Goal: Check status: Check status

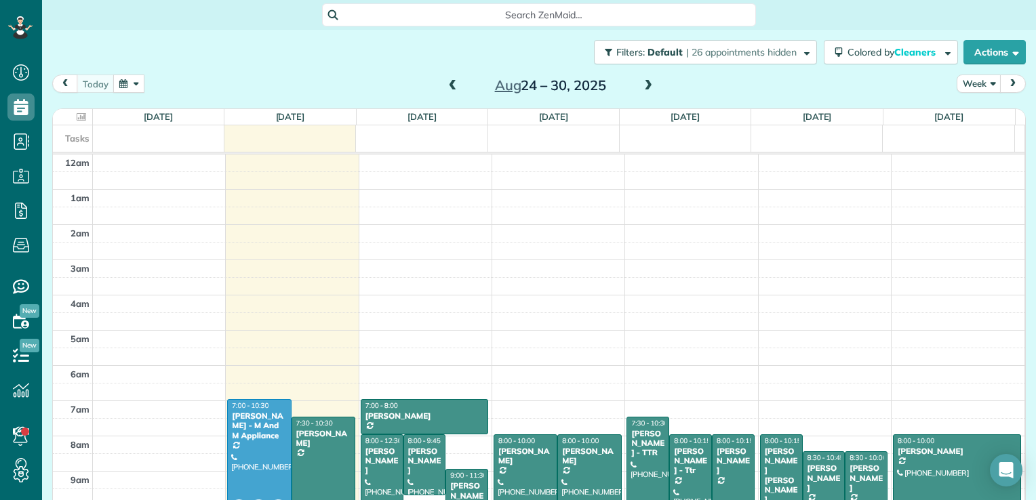
scroll to position [265, 0]
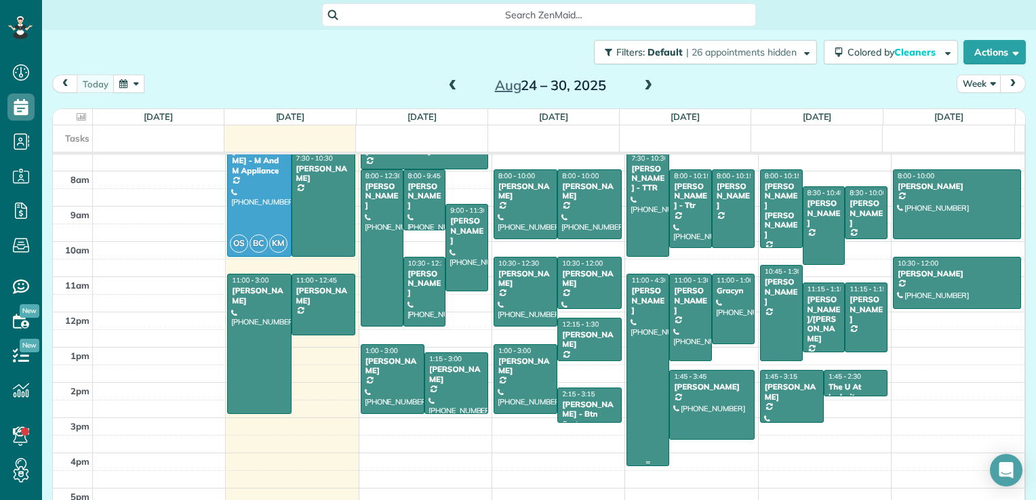
click at [638, 310] on div "[PERSON_NAME]" at bounding box center [647, 300] width 35 height 29
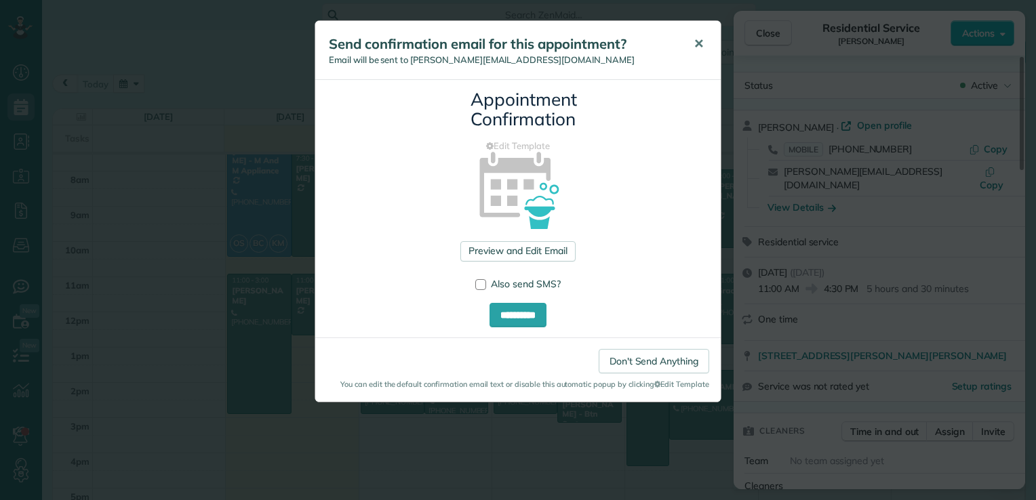
click at [708, 43] on button "✕" at bounding box center [698, 44] width 30 height 33
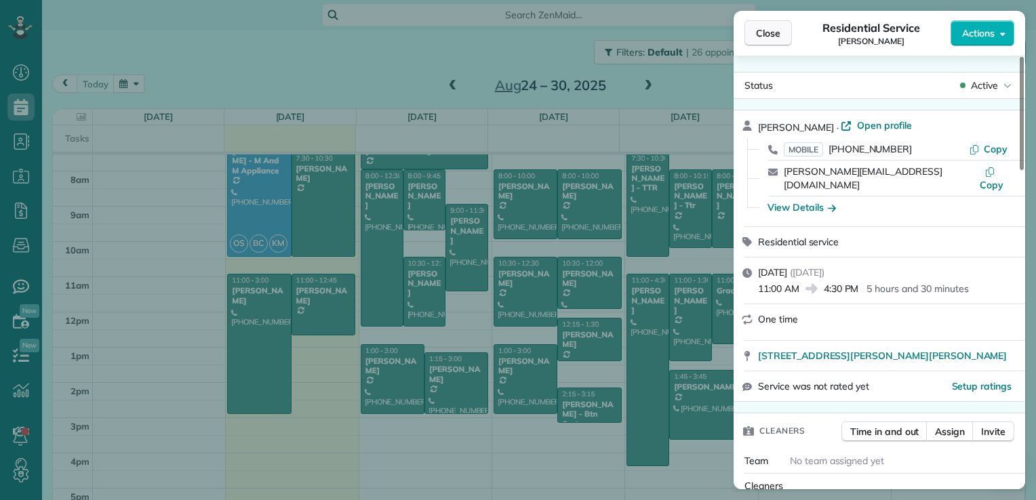
click at [752, 42] on button "Close" at bounding box center [767, 33] width 47 height 26
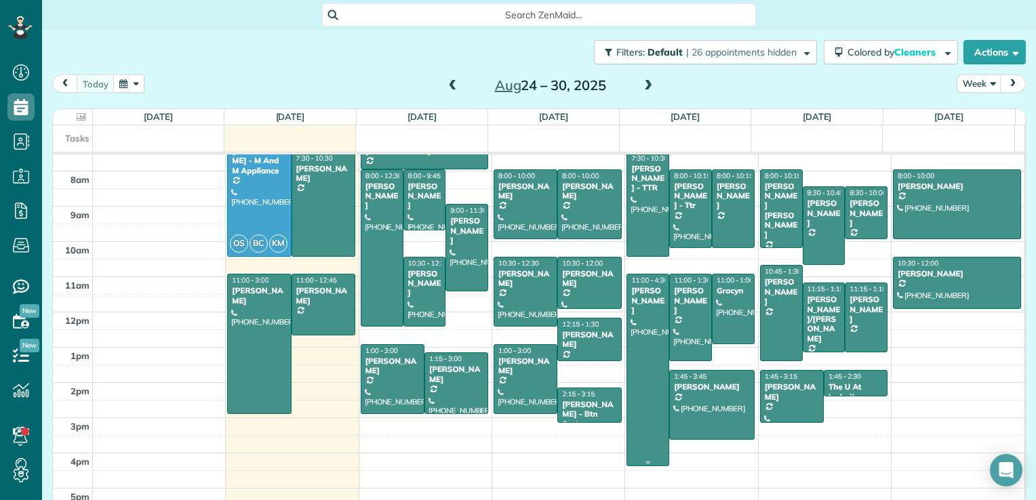
click at [642, 310] on div "[PERSON_NAME]" at bounding box center [647, 300] width 35 height 29
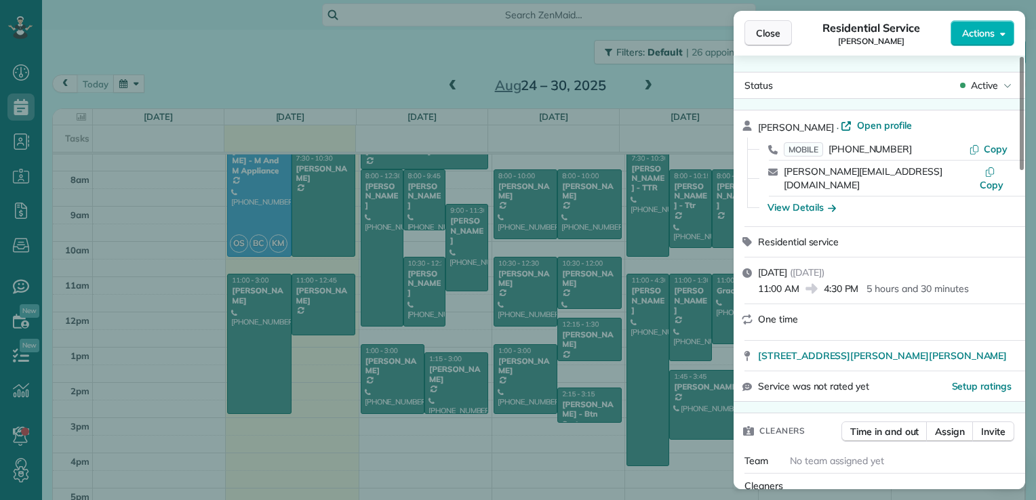
click at [766, 31] on span "Close" at bounding box center [768, 33] width 24 height 14
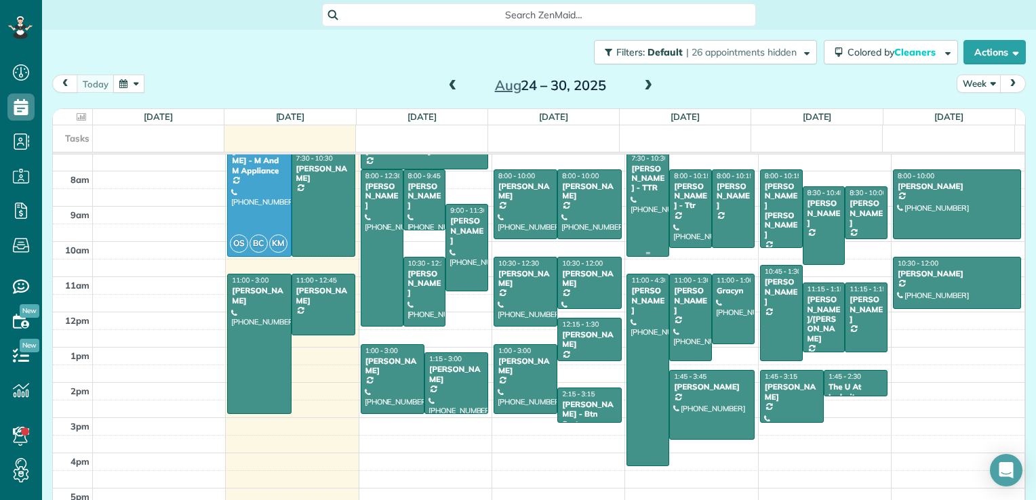
click at [649, 188] on div "[PERSON_NAME] - TTR" at bounding box center [647, 178] width 35 height 29
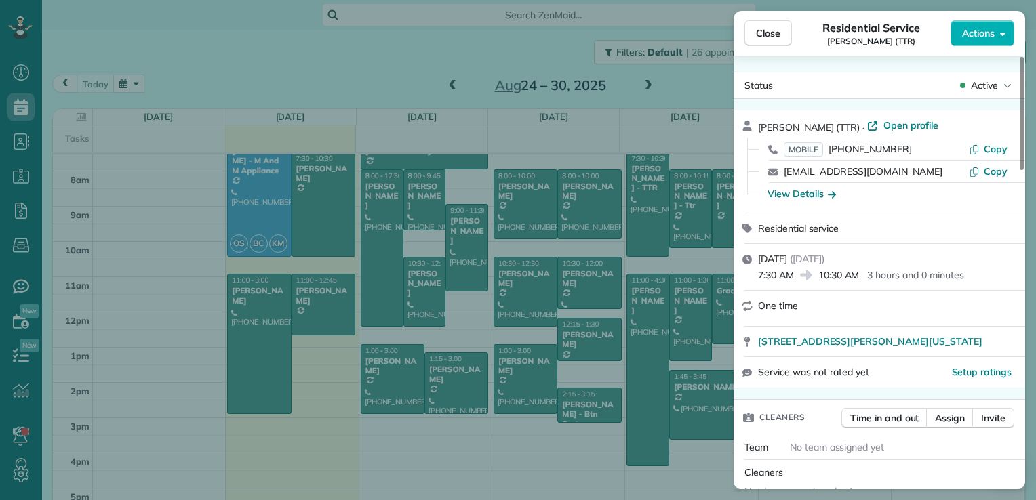
click at [753, 337] on div "[STREET_ADDRESS][PERSON_NAME][US_STATE]" at bounding box center [878, 342] width 291 height 30
drag, startPoint x: 754, startPoint y: 340, endPoint x: 778, endPoint y: 337, distance: 24.0
drag, startPoint x: 778, startPoint y: 337, endPoint x: 751, endPoint y: 329, distance: 28.3
drag, startPoint x: 751, startPoint y: 329, endPoint x: 756, endPoint y: 348, distance: 20.4
drag, startPoint x: 756, startPoint y: 348, endPoint x: 740, endPoint y: 327, distance: 26.6
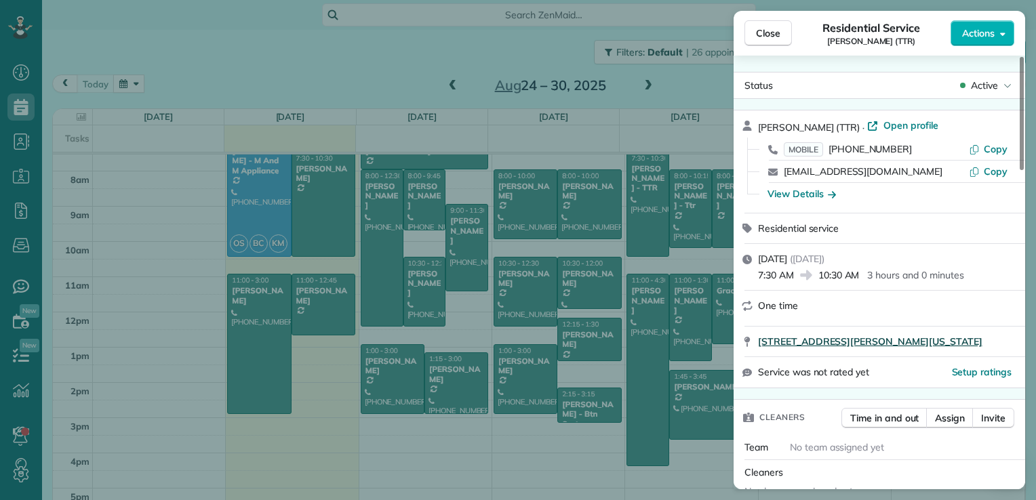
drag, startPoint x: 740, startPoint y: 327, endPoint x: 1004, endPoint y: 348, distance: 265.1
drag, startPoint x: 1004, startPoint y: 348, endPoint x: 740, endPoint y: 68, distance: 385.0
drag, startPoint x: 740, startPoint y: 68, endPoint x: 683, endPoint y: 465, distance: 400.5
drag, startPoint x: 683, startPoint y: 465, endPoint x: 691, endPoint y: 478, distance: 15.2
click at [697, 477] on div "Close Residential Service [PERSON_NAME] (TTR) Actions Status Active [PERSON_NAM…" at bounding box center [518, 250] width 1036 height 500
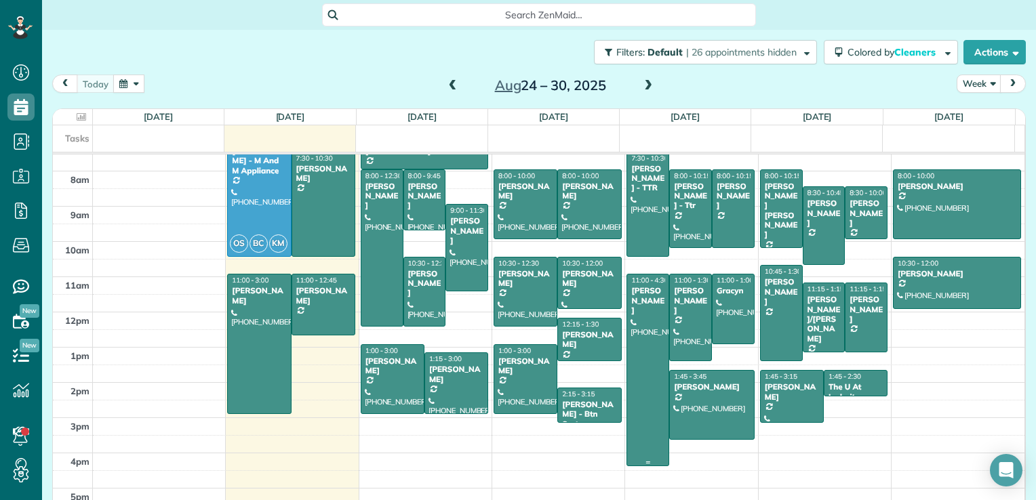
click at [650, 392] on div at bounding box center [647, 369] width 41 height 191
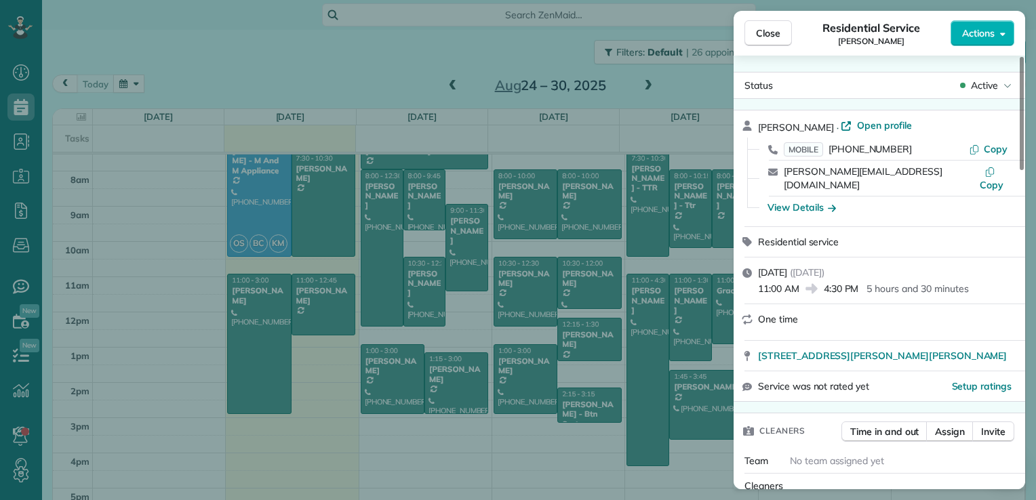
click at [648, 216] on div "Close Residential Service [PERSON_NAME] Actions Status Active [PERSON_NAME] · O…" at bounding box center [518, 250] width 1036 height 500
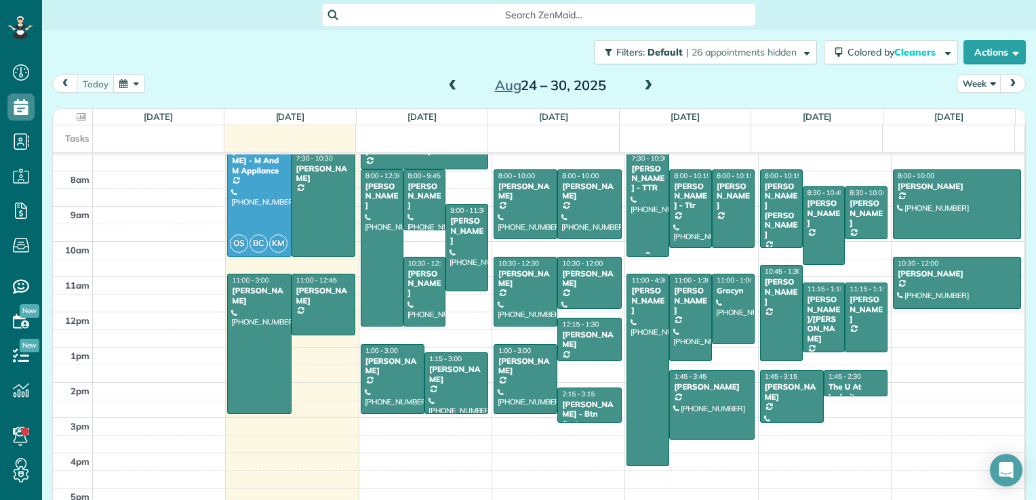
click at [651, 216] on div at bounding box center [647, 204] width 41 height 104
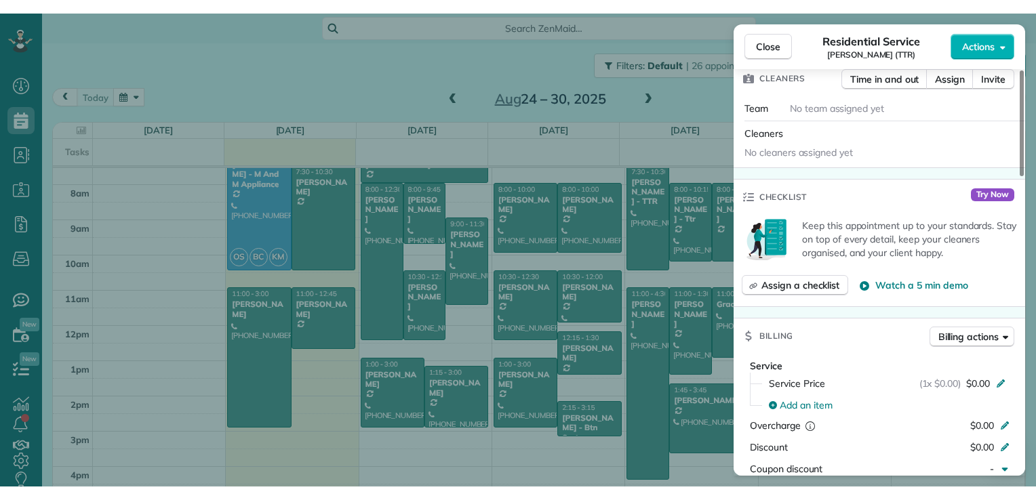
scroll to position [500, 41]
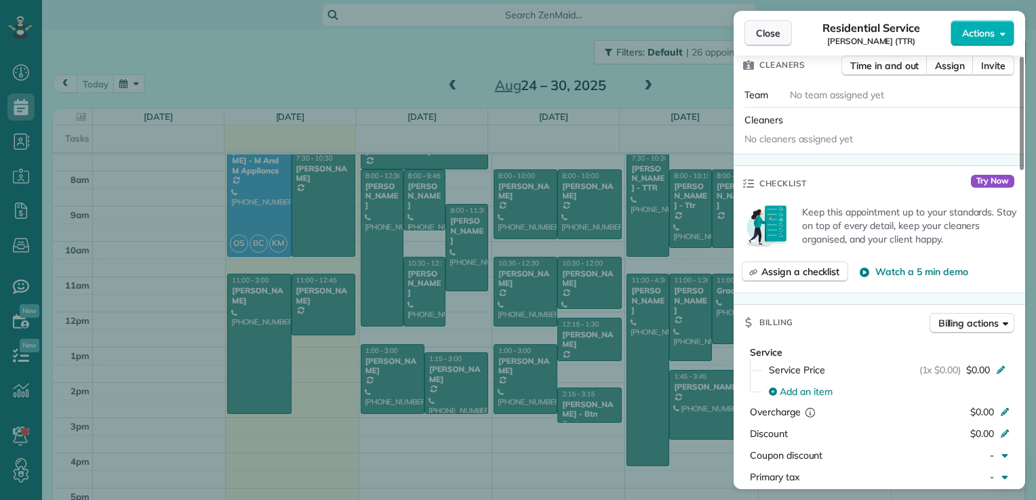
click at [756, 33] on span "Close" at bounding box center [768, 33] width 24 height 14
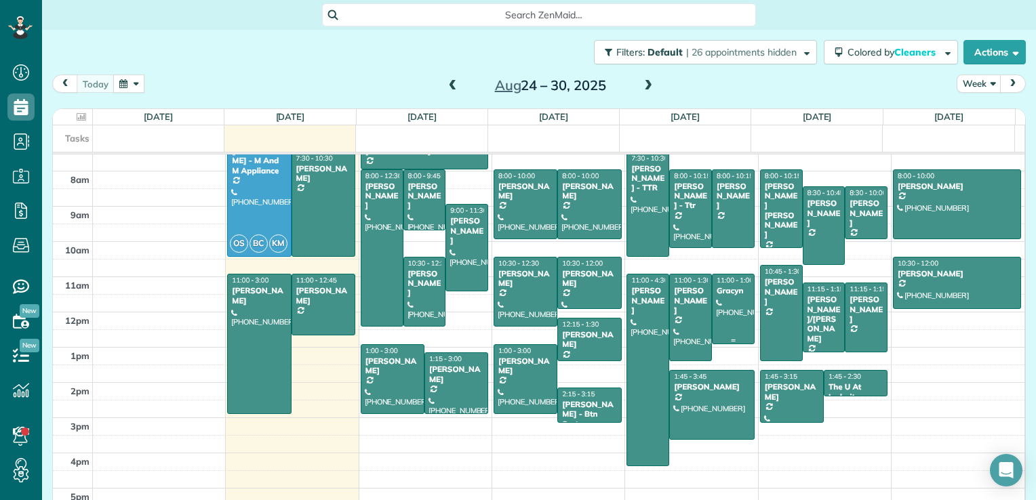
click at [716, 318] on div at bounding box center [732, 308] width 41 height 68
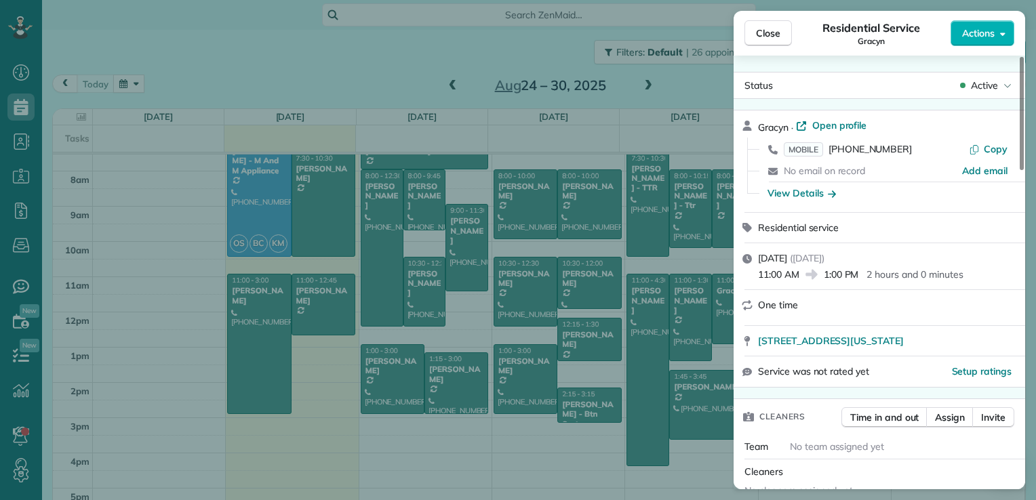
click at [753, 340] on div "[STREET_ADDRESS][US_STATE]" at bounding box center [878, 341] width 291 height 30
click at [758, 344] on span "[STREET_ADDRESS][US_STATE]" at bounding box center [831, 341] width 146 height 14
drag, startPoint x: 759, startPoint y: 338, endPoint x: 809, endPoint y: 329, distance: 51.0
drag, startPoint x: 755, startPoint y: 343, endPoint x: 1012, endPoint y: 337, distance: 256.9
click at [1012, 337] on div "[STREET_ADDRESS][US_STATE] Open in maps Open in maps" at bounding box center [878, 341] width 291 height 30
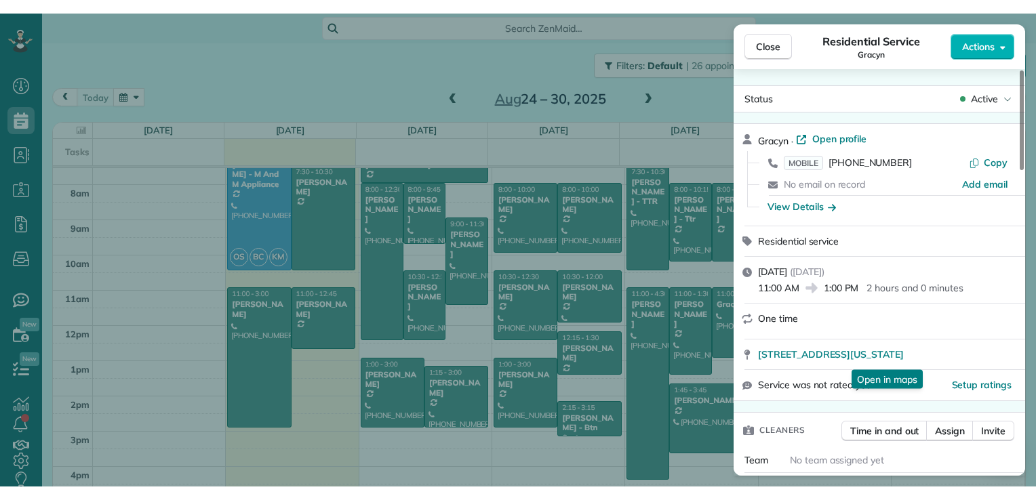
scroll to position [500, 41]
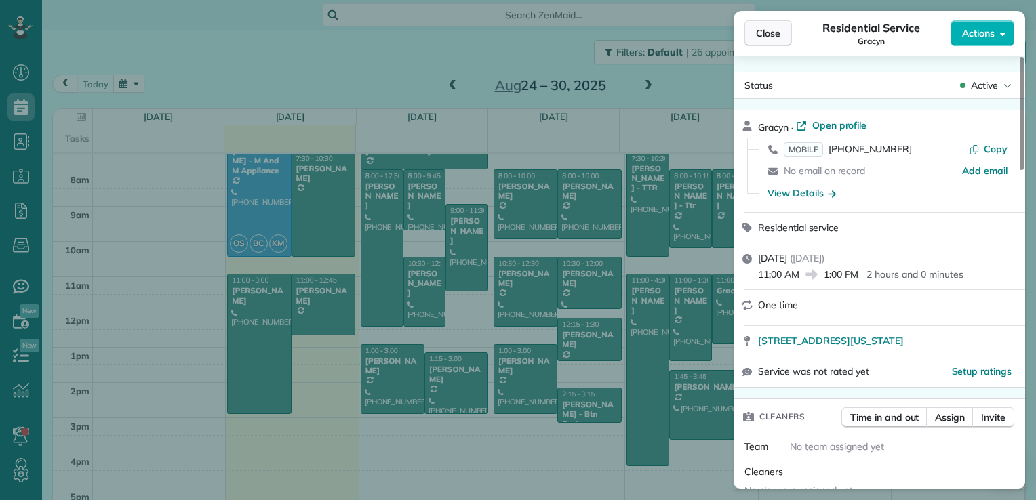
click at [778, 28] on span "Close" at bounding box center [768, 33] width 24 height 14
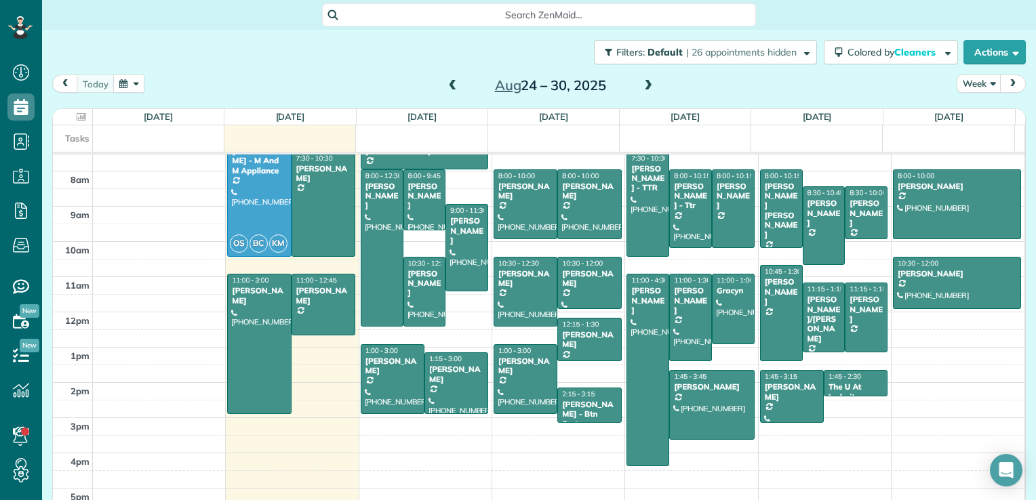
scroll to position [500, 41]
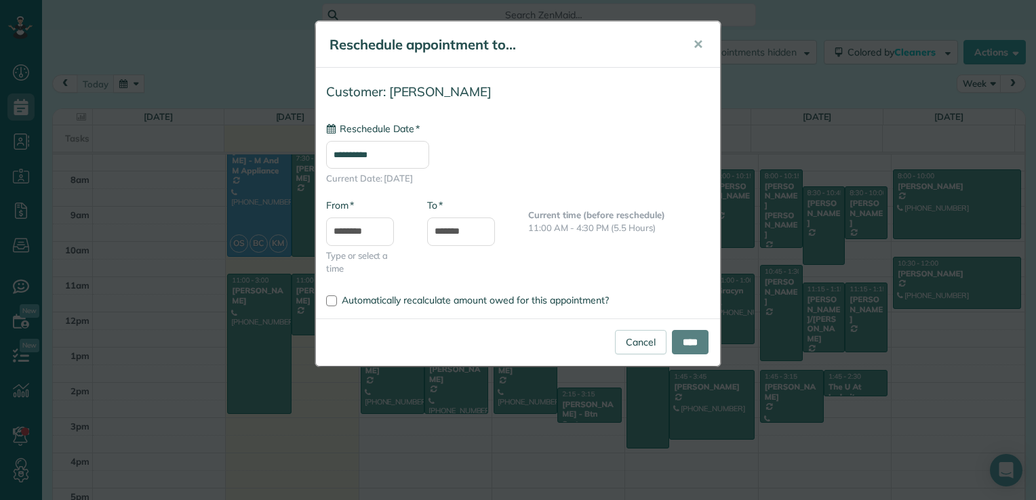
type input "**********"
drag, startPoint x: 648, startPoint y: 349, endPoint x: 650, endPoint y: 359, distance: 9.7
click at [647, 349] on link "Cancel" at bounding box center [641, 342] width 52 height 24
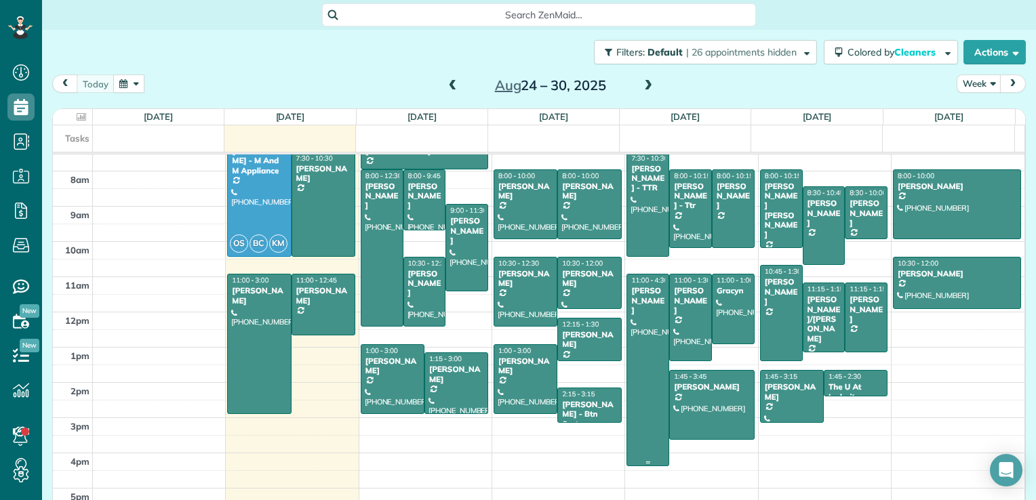
click at [642, 349] on div at bounding box center [647, 369] width 41 height 191
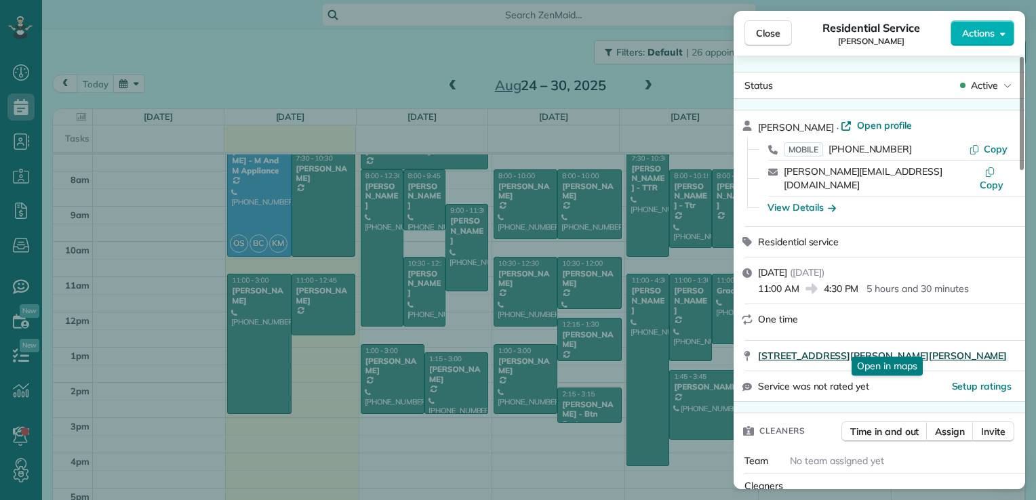
drag, startPoint x: 756, startPoint y: 344, endPoint x: 915, endPoint y: 348, distance: 159.3
click at [915, 348] on div "[STREET_ADDRESS][PERSON_NAME][PERSON_NAME] Open in maps Open in maps" at bounding box center [878, 356] width 291 height 30
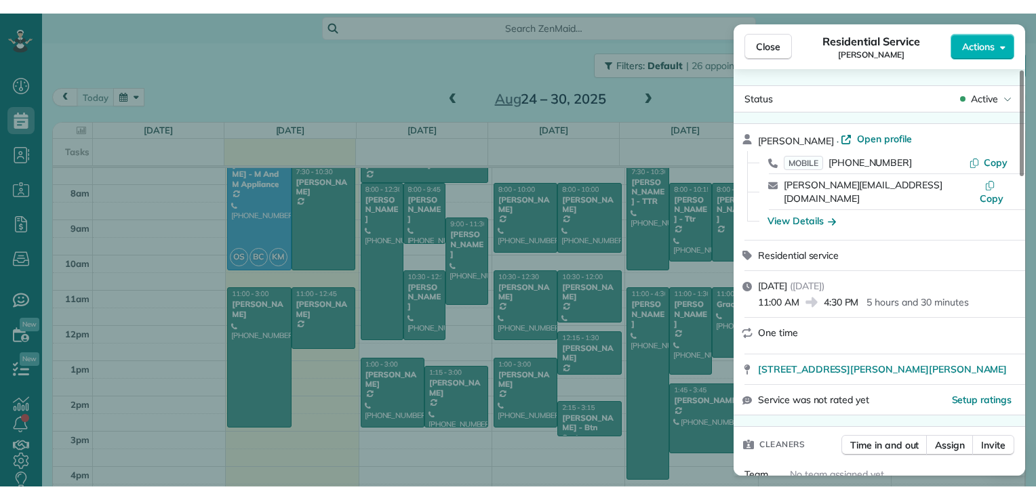
scroll to position [500, 41]
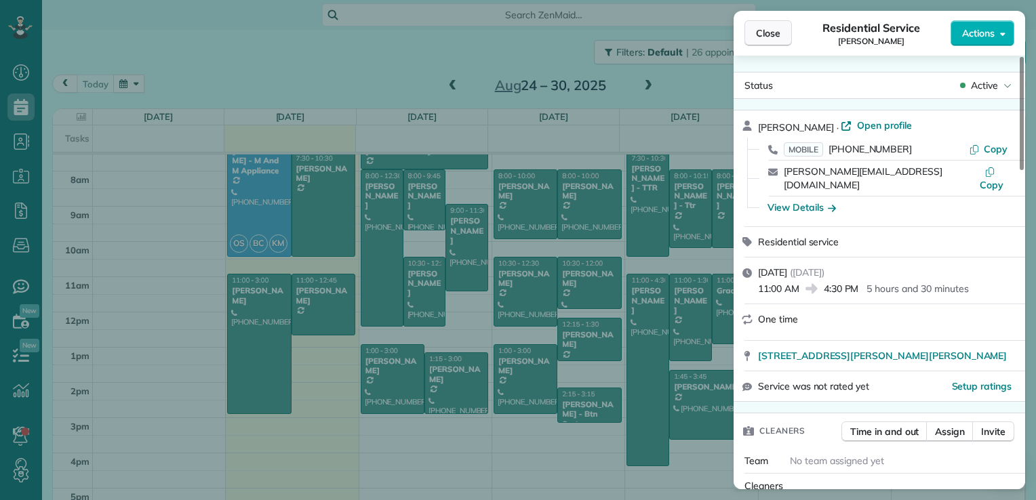
click at [759, 30] on span "Close" at bounding box center [768, 33] width 24 height 14
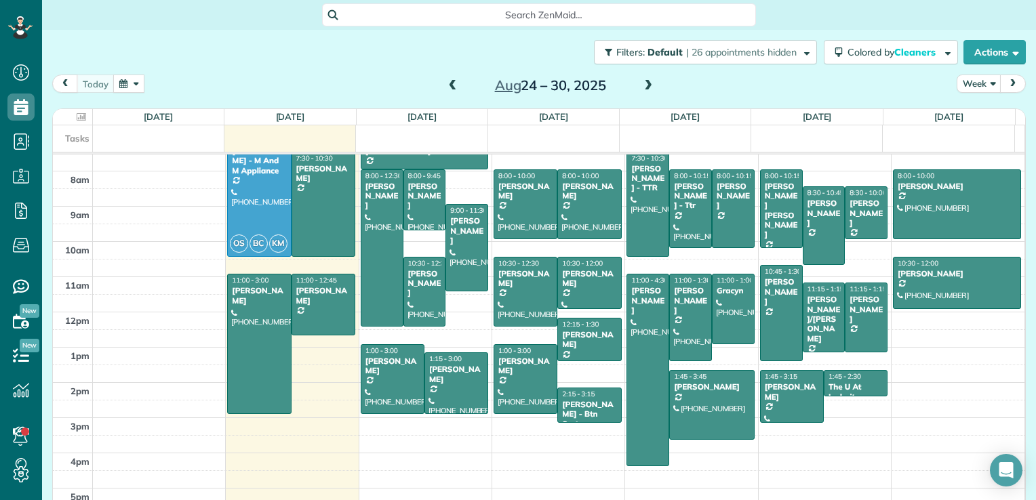
scroll to position [500, 41]
